Goal: Information Seeking & Learning: Check status

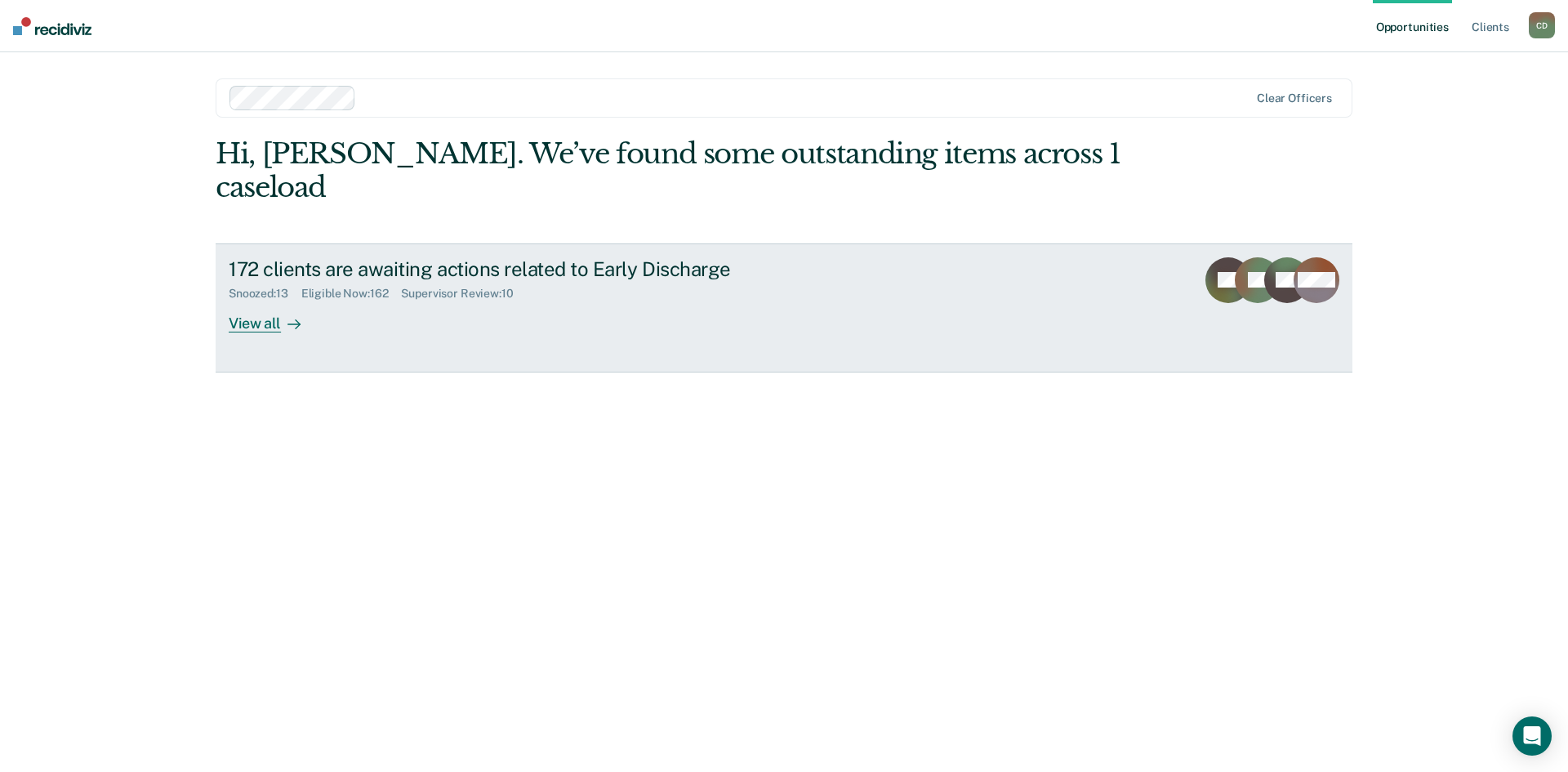
click at [255, 301] on div "View all" at bounding box center [275, 316] width 92 height 31
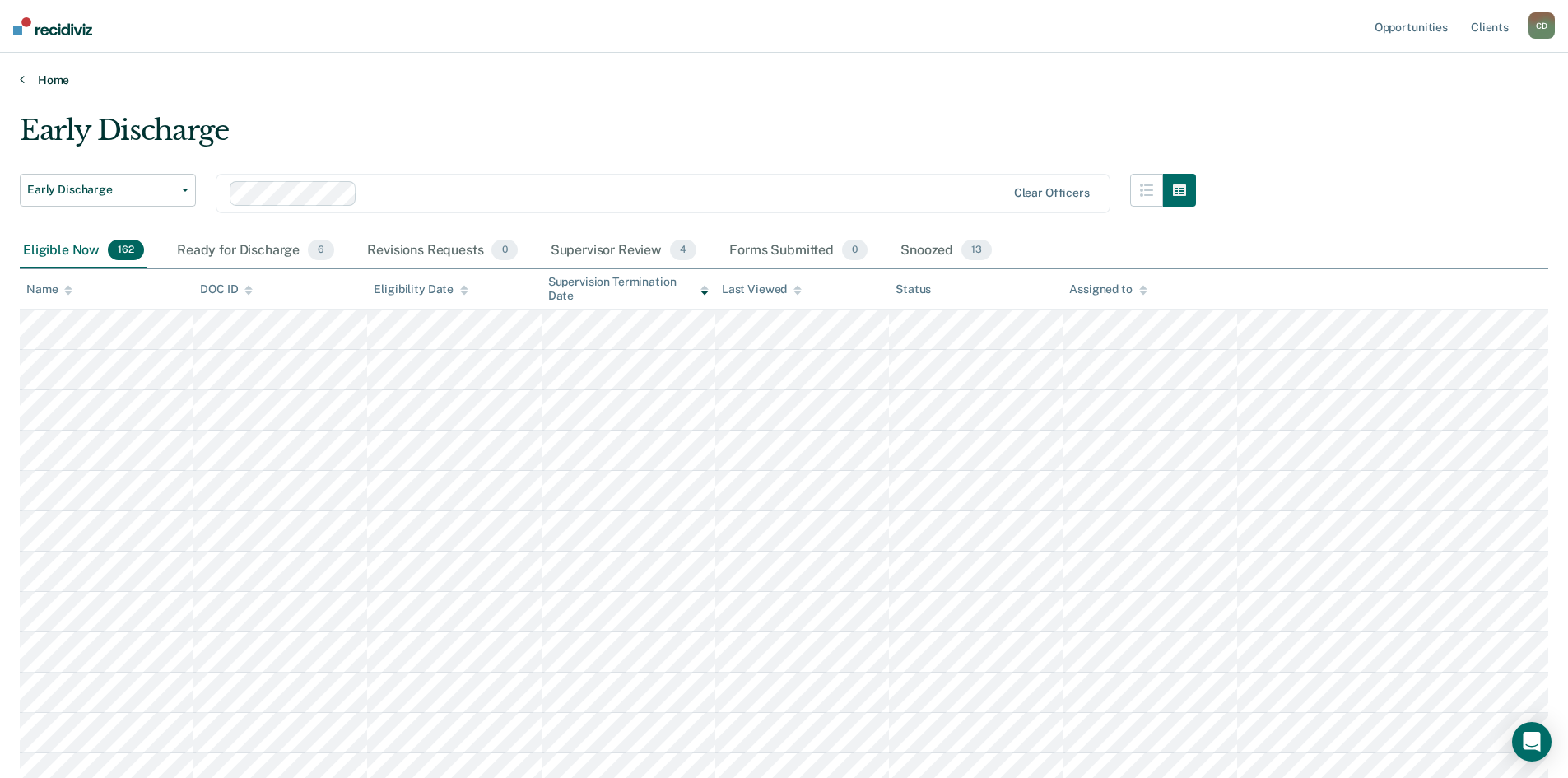
click at [50, 80] on link "Home" at bounding box center [784, 80] width 1529 height 14
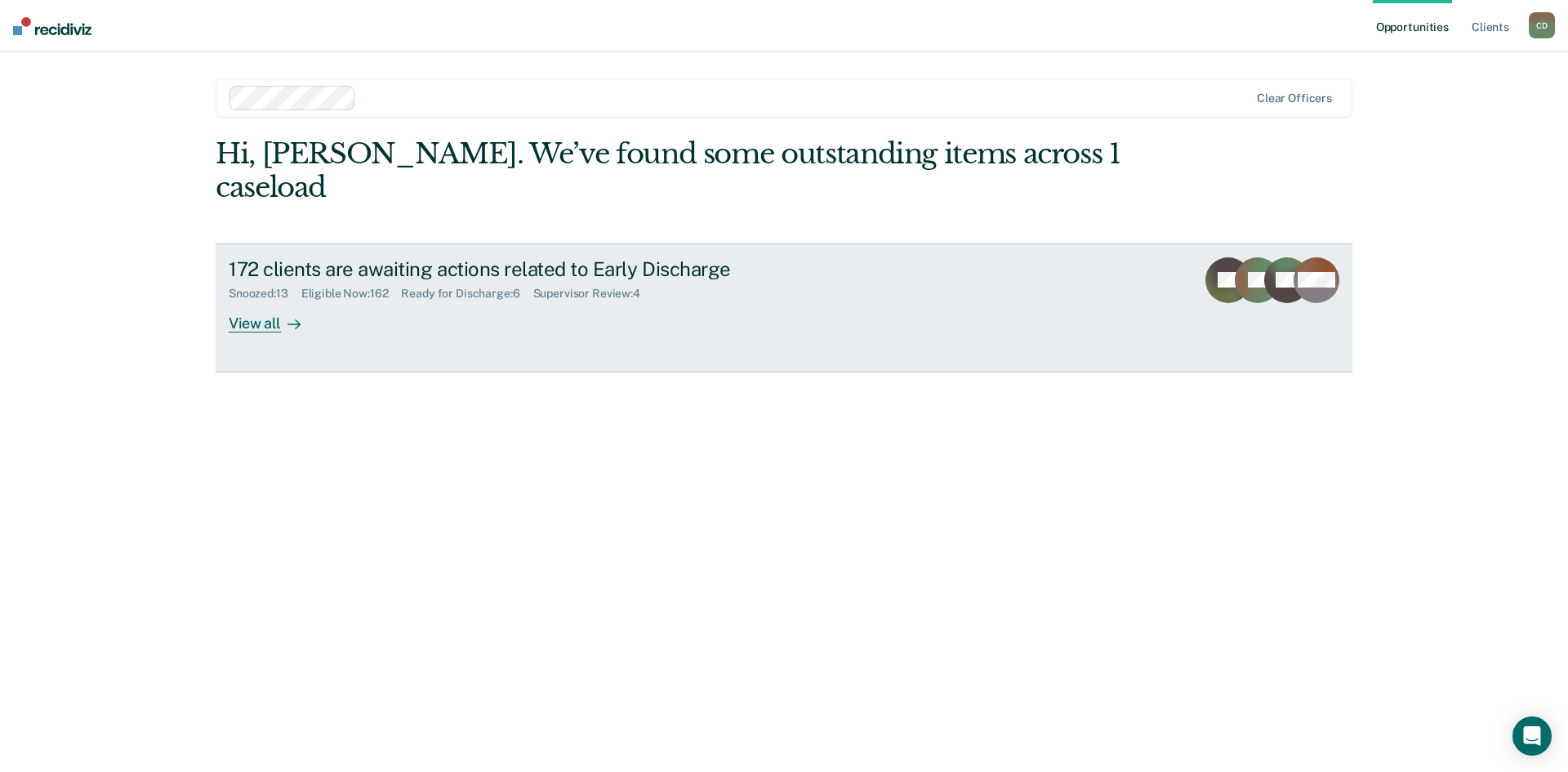
click at [275, 301] on div "View all" at bounding box center [275, 316] width 92 height 31
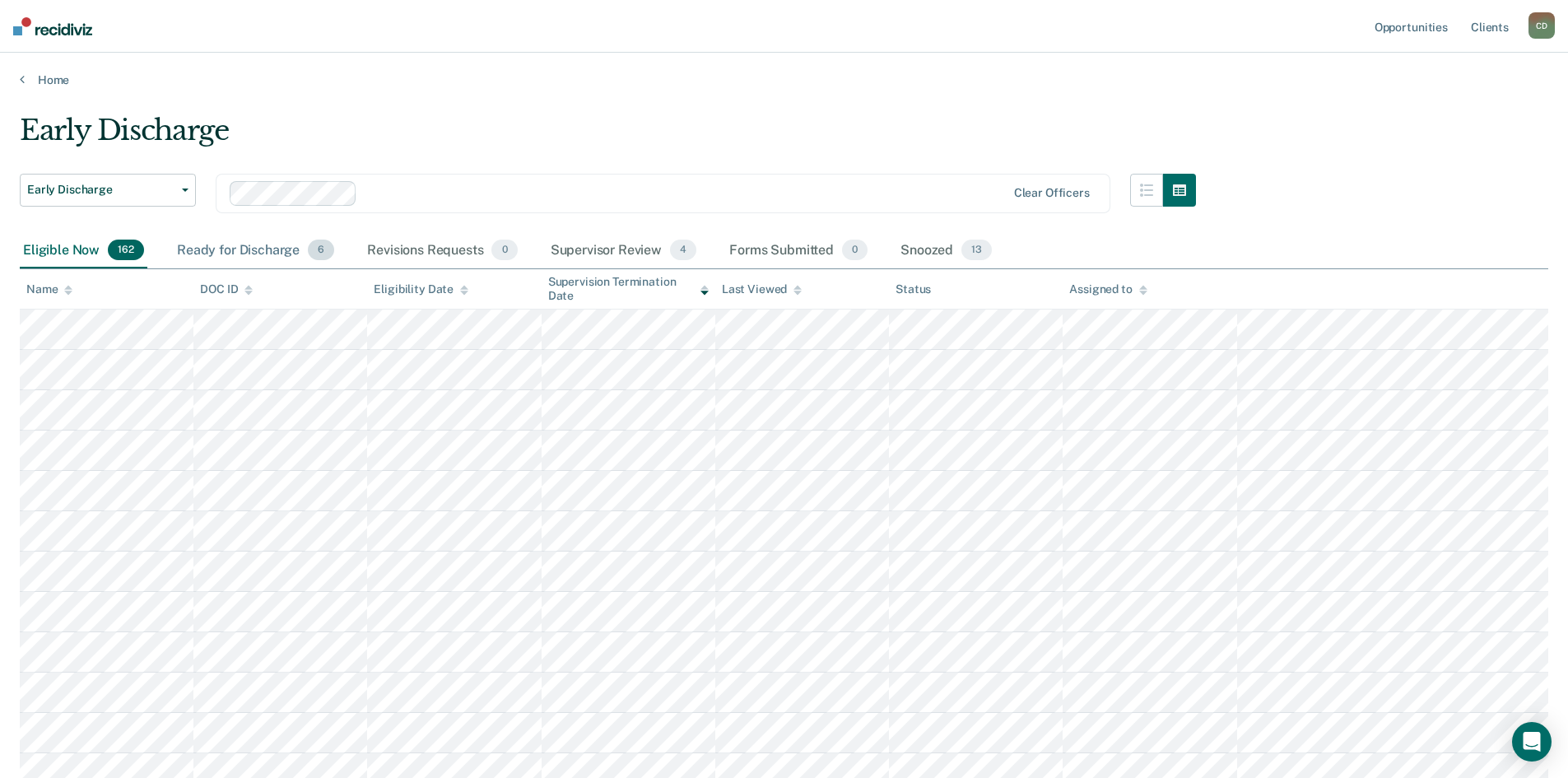
click at [279, 247] on div "Ready for Discharge 6" at bounding box center [255, 251] width 164 height 36
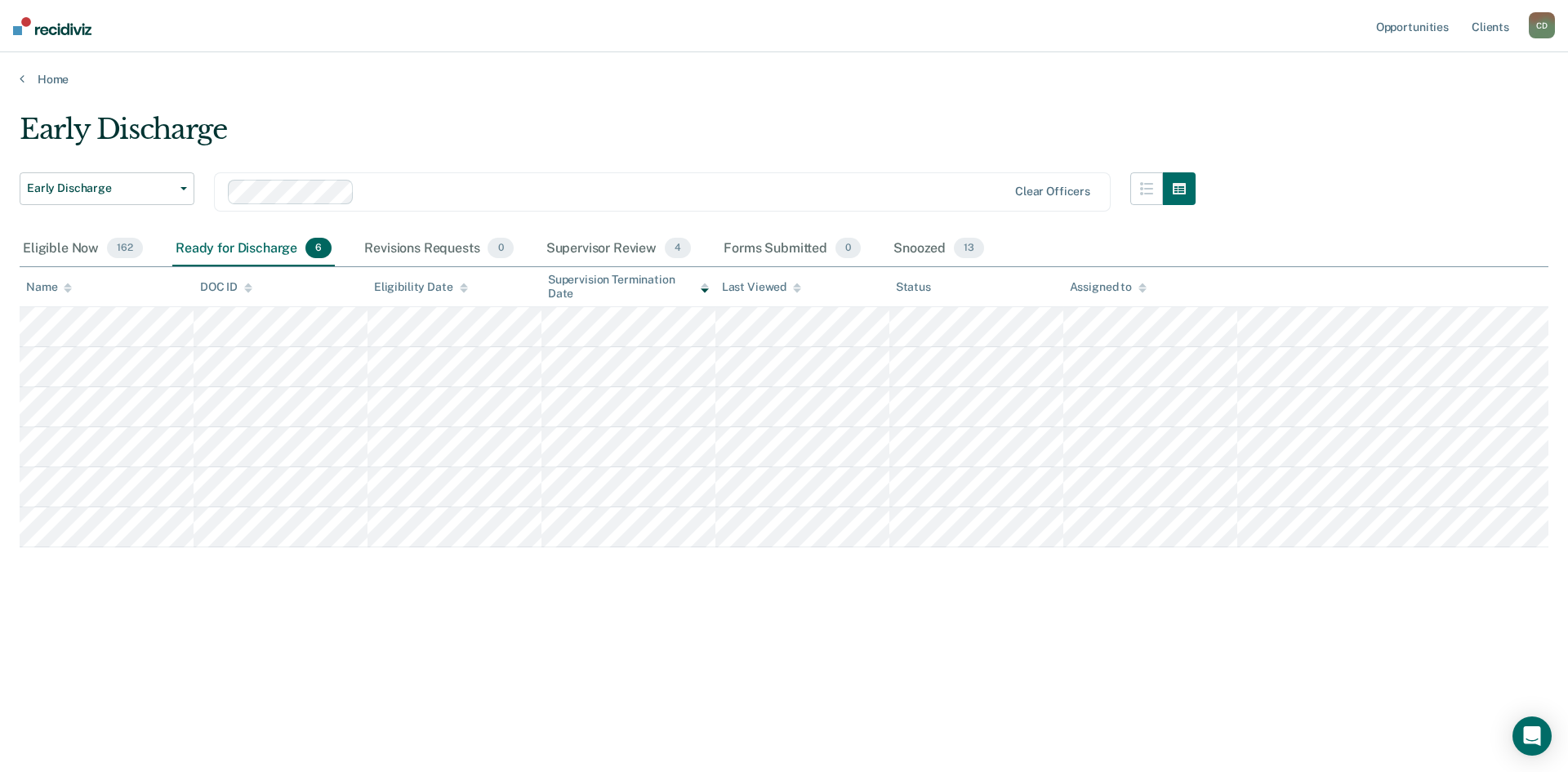
drag, startPoint x: 548, startPoint y: 195, endPoint x: 449, endPoint y: 191, distance: 99.1
click at [549, 194] on div at bounding box center [684, 191] width 646 height 19
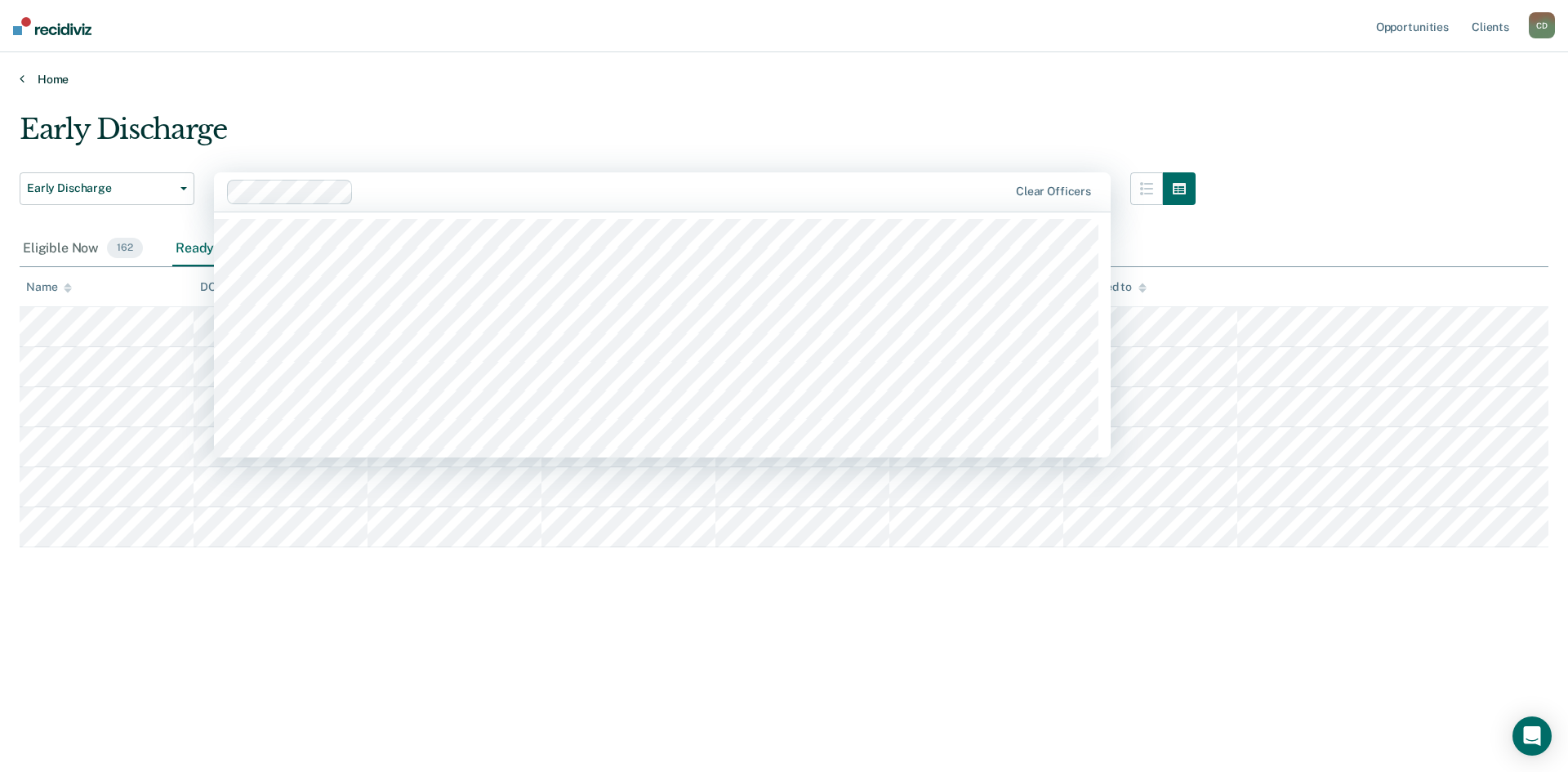
click at [665, 77] on link "Home" at bounding box center [784, 79] width 1529 height 14
